Goal: Task Accomplishment & Management: Use online tool/utility

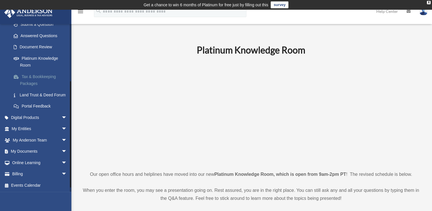
scroll to position [93, 0]
click at [61, 151] on span "arrow_drop_down" at bounding box center [66, 151] width 11 height 12
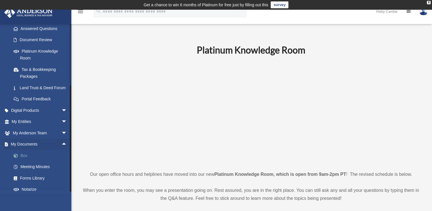
click at [29, 161] on link "Box" at bounding box center [42, 155] width 68 height 11
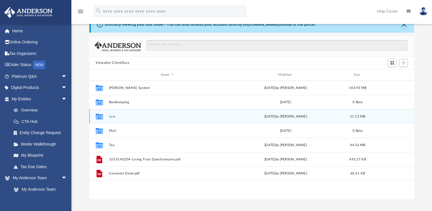
scroll to position [125, 320]
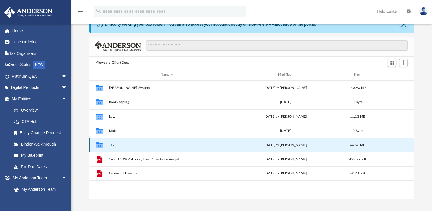
click at [113, 146] on button "Tax" at bounding box center [167, 145] width 116 height 4
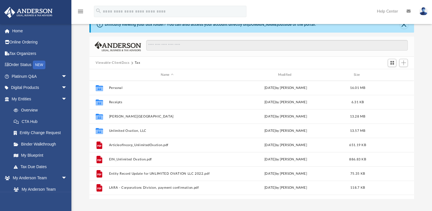
click at [112, 61] on button "Viewable-ClientDocs" at bounding box center [113, 62] width 34 height 5
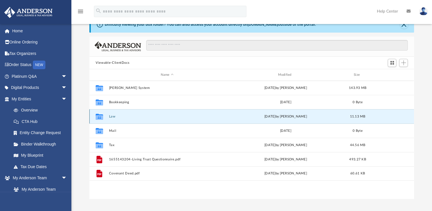
click at [111, 115] on button "Law" at bounding box center [167, 117] width 116 height 4
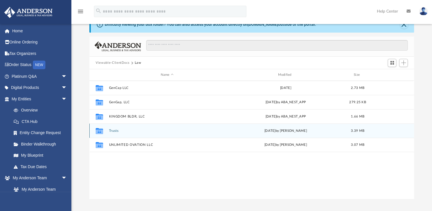
click at [118, 132] on button "Trusts" at bounding box center [167, 131] width 116 height 4
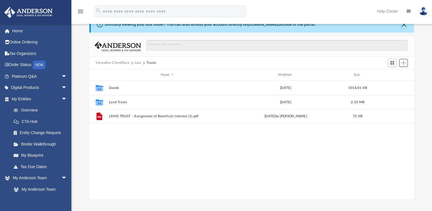
drag, startPoint x: 159, startPoint y: 154, endPoint x: 405, endPoint y: 62, distance: 262.0
click at [405, 62] on span "Add" at bounding box center [403, 62] width 5 height 5
click at [396, 73] on li "Upload" at bounding box center [396, 74] width 18 height 6
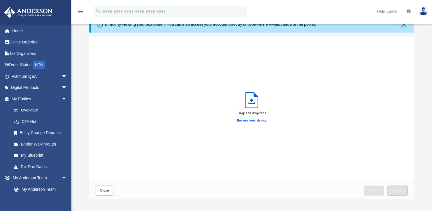
scroll to position [141, 320]
click at [257, 103] on icon "Upload" at bounding box center [251, 100] width 13 height 15
click at [255, 121] on label "Browse your device" at bounding box center [252, 120] width 30 height 5
click at [0, 0] on input "Browse your device" at bounding box center [0, 0] width 0 height 0
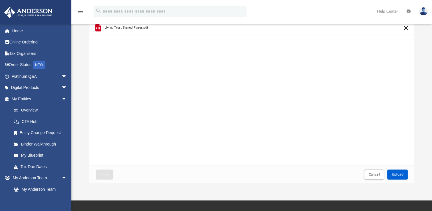
scroll to position [79, 0]
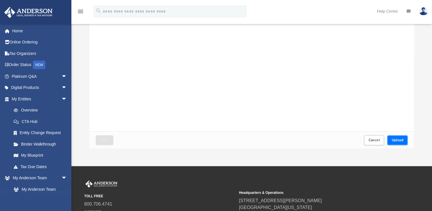
click at [394, 139] on span "Upload" at bounding box center [398, 139] width 12 height 3
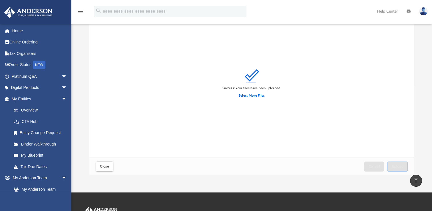
scroll to position [0, 0]
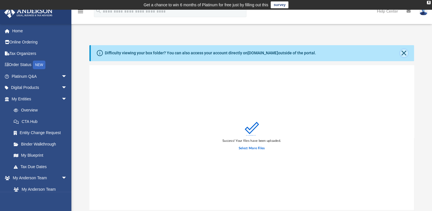
click at [407, 52] on button "Close" at bounding box center [404, 53] width 8 height 8
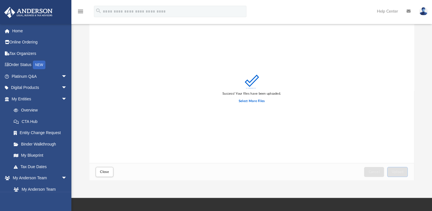
scroll to position [57, 0]
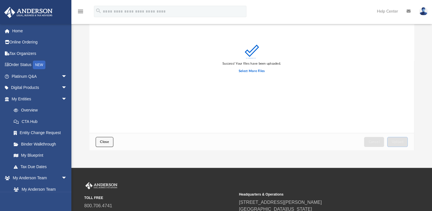
click at [99, 141] on button "Close" at bounding box center [105, 142] width 18 height 10
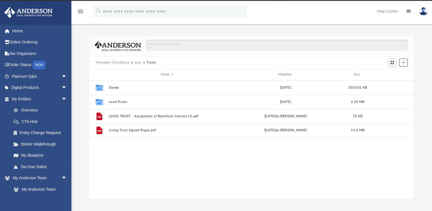
scroll to position [0, 0]
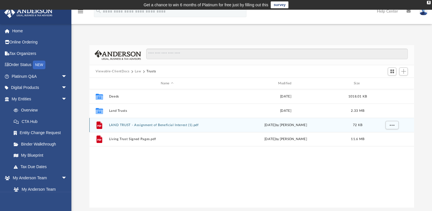
click at [129, 124] on button "LAND TRUST - Assignment of Beneficial Interest (1).pdf" at bounding box center [167, 125] width 116 height 4
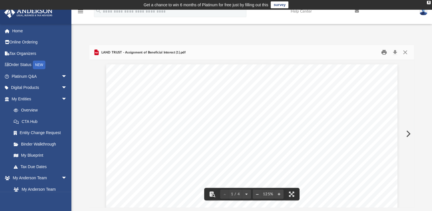
click at [383, 53] on button "Print" at bounding box center [384, 52] width 11 height 9
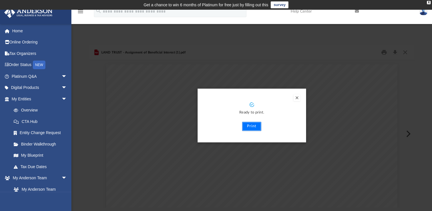
click at [251, 126] on button "Print" at bounding box center [251, 126] width 19 height 9
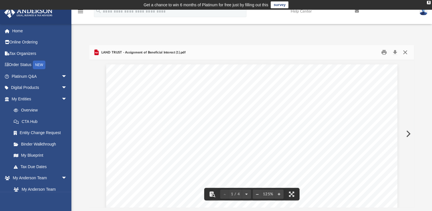
click at [403, 53] on button "Close" at bounding box center [405, 52] width 10 height 9
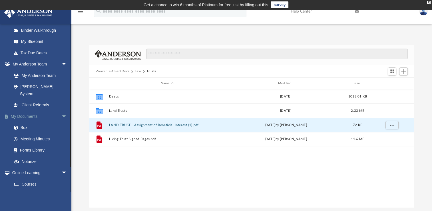
scroll to position [114, 0]
click at [42, 144] on link "Forms Library" at bounding box center [42, 149] width 68 height 11
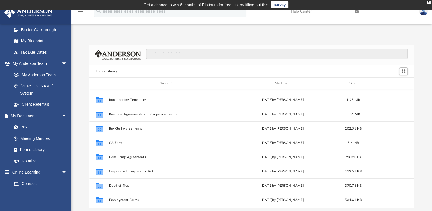
scroll to position [57, 0]
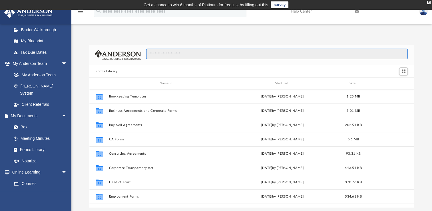
click at [167, 53] on input "Search files and folders" at bounding box center [277, 54] width 262 height 11
type input "**********"
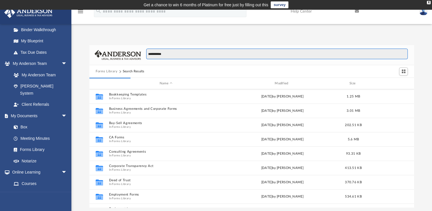
scroll to position [0, 0]
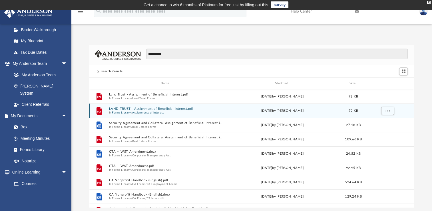
click at [163, 111] on button "Assignments of Interest" at bounding box center [148, 113] width 32 height 4
click at [163, 110] on button "LAND TRUST - Assignment of Beneficial Interest.pdf" at bounding box center [166, 109] width 114 height 4
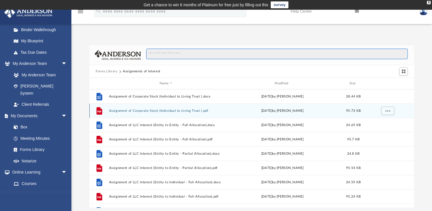
click at [169, 52] on input "Search files and folders" at bounding box center [277, 54] width 262 height 11
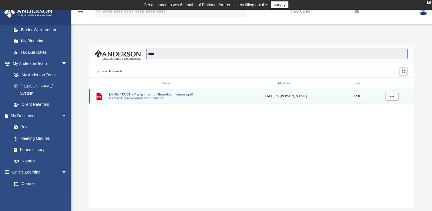
type input "*****"
click at [158, 97] on button "Assignments of Interest" at bounding box center [148, 98] width 32 height 4
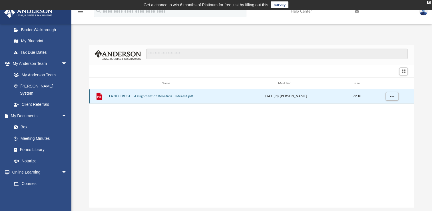
click at [158, 97] on button "LAND TRUST - Assignment of Beneficial Interest.pdf" at bounding box center [167, 96] width 116 height 4
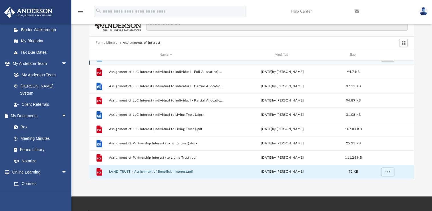
scroll to position [86, 0]
